Goal: Register for event/course

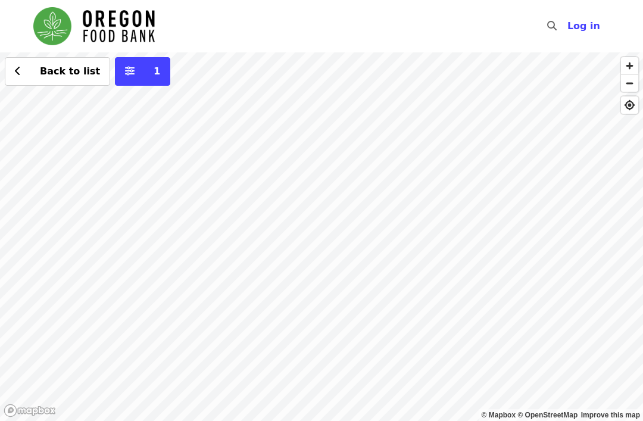
click at [179, 240] on div "Back to list 1" at bounding box center [321, 236] width 643 height 369
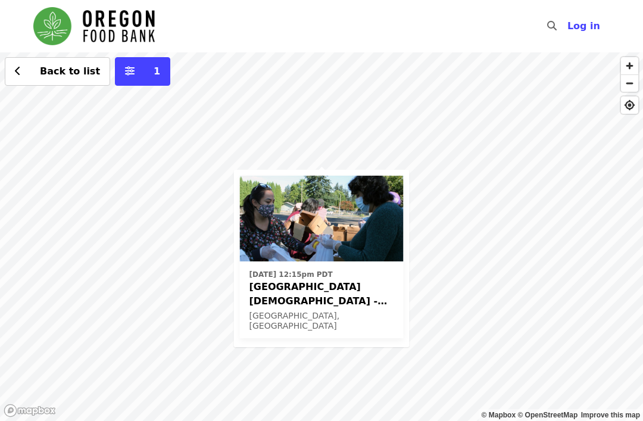
click at [335, 296] on span "[GEOGRAPHIC_DATA][DEMOGRAPHIC_DATA] - Free Food Market (16+)" at bounding box center [322, 294] width 145 height 29
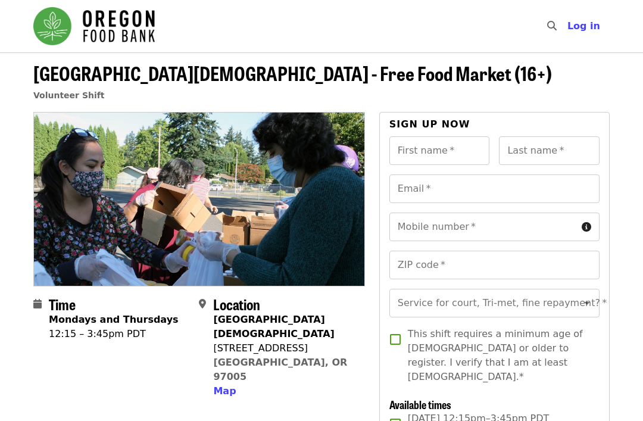
click at [582, 33] on button "Log in" at bounding box center [584, 26] width 52 height 24
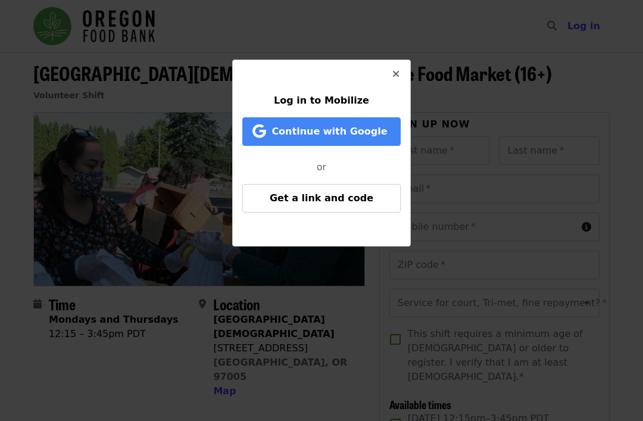
click at [344, 197] on span "Get a link and code" at bounding box center [322, 197] width 104 height 11
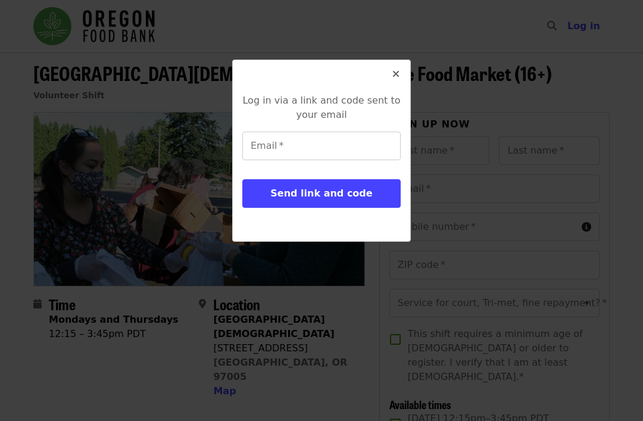
click at [310, 154] on input "Email   *" at bounding box center [321, 146] width 158 height 29
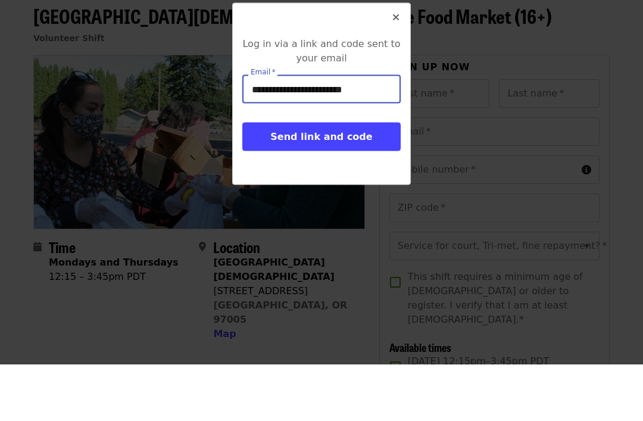
type input "**********"
click at [333, 188] on span "Send link and code" at bounding box center [322, 193] width 102 height 11
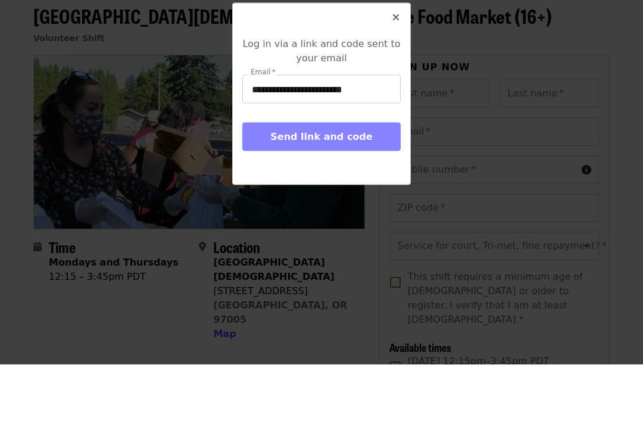
scroll to position [57, 0]
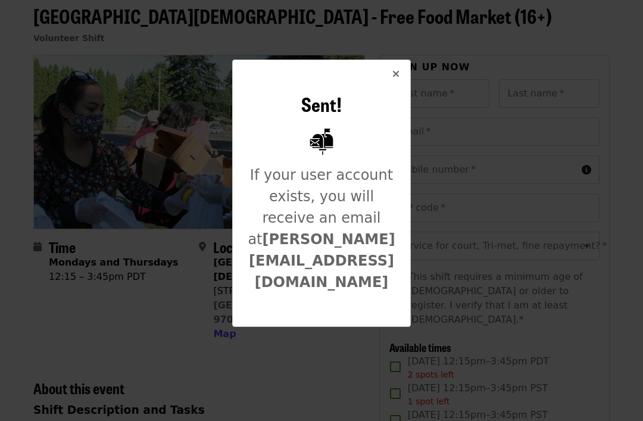
click at [402, 70] on button "Close" at bounding box center [396, 74] width 29 height 29
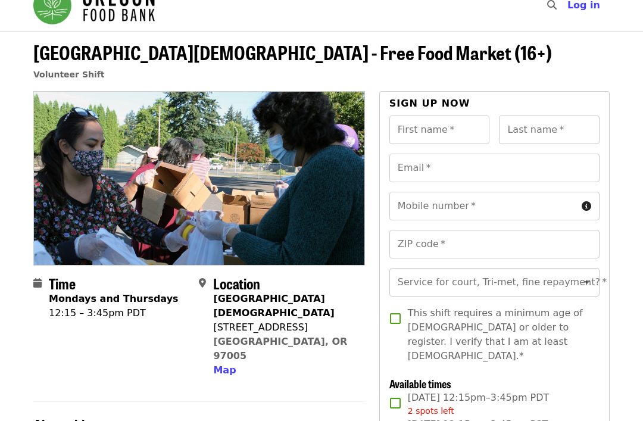
scroll to position [0, 0]
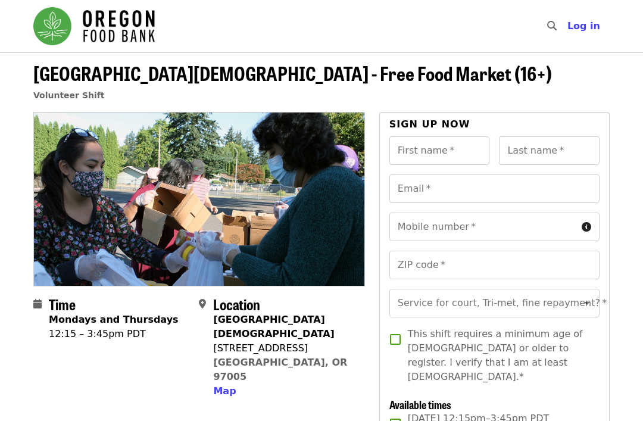
click at [593, 31] on span "Log in" at bounding box center [584, 25] width 33 height 11
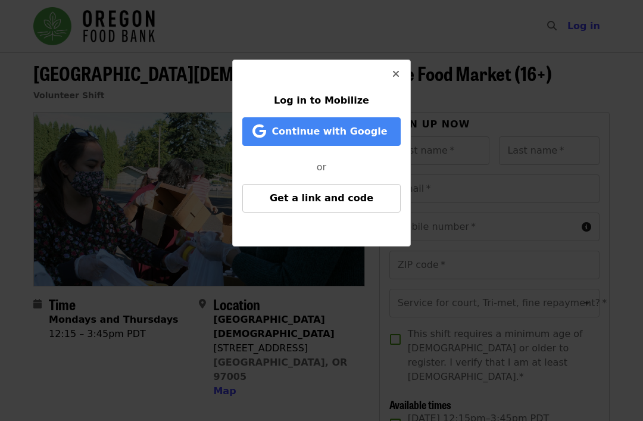
click at [355, 130] on span "Continue with Google" at bounding box center [330, 131] width 116 height 11
